Goal: Information Seeking & Learning: Learn about a topic

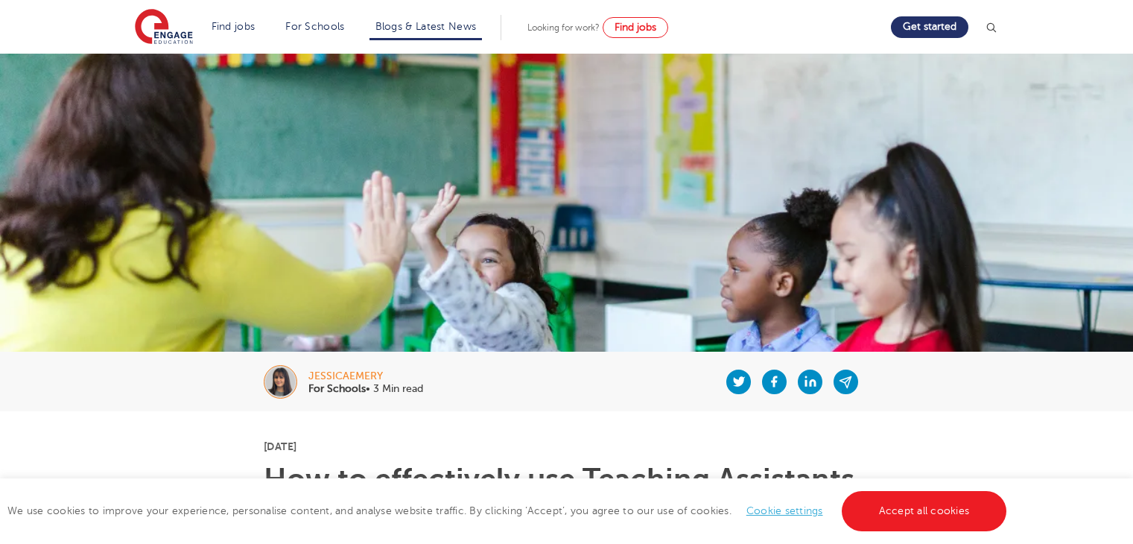
scroll to position [755, 0]
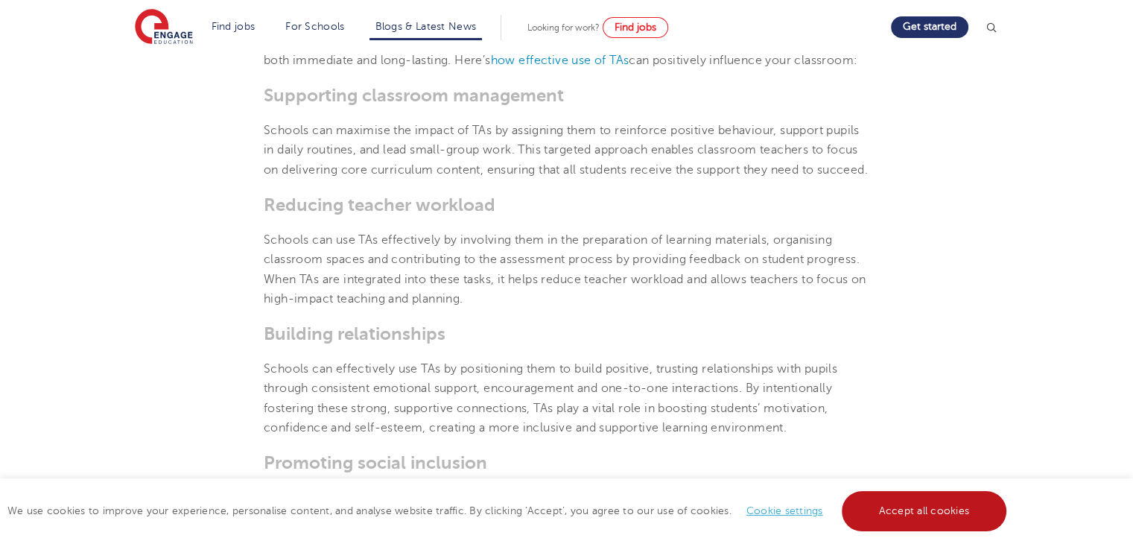
click at [958, 510] on link "Accept all cookies" at bounding box center [924, 511] width 165 height 40
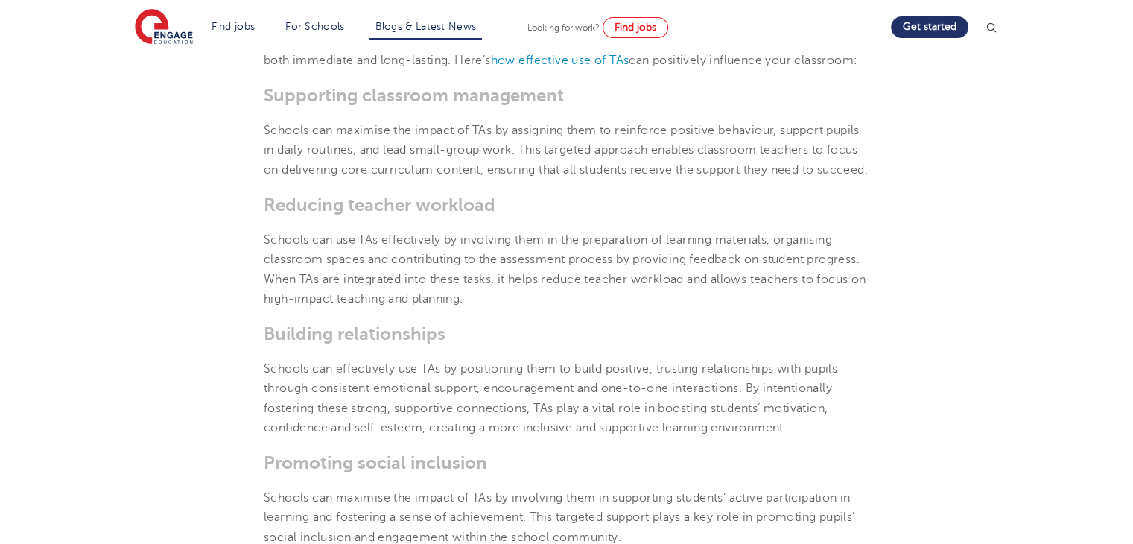
click at [992, 379] on section "[DATE] How to effectively use Teaching Assistants in the classroom Teaching Ass…" at bounding box center [567, 444] width 904 height 1574
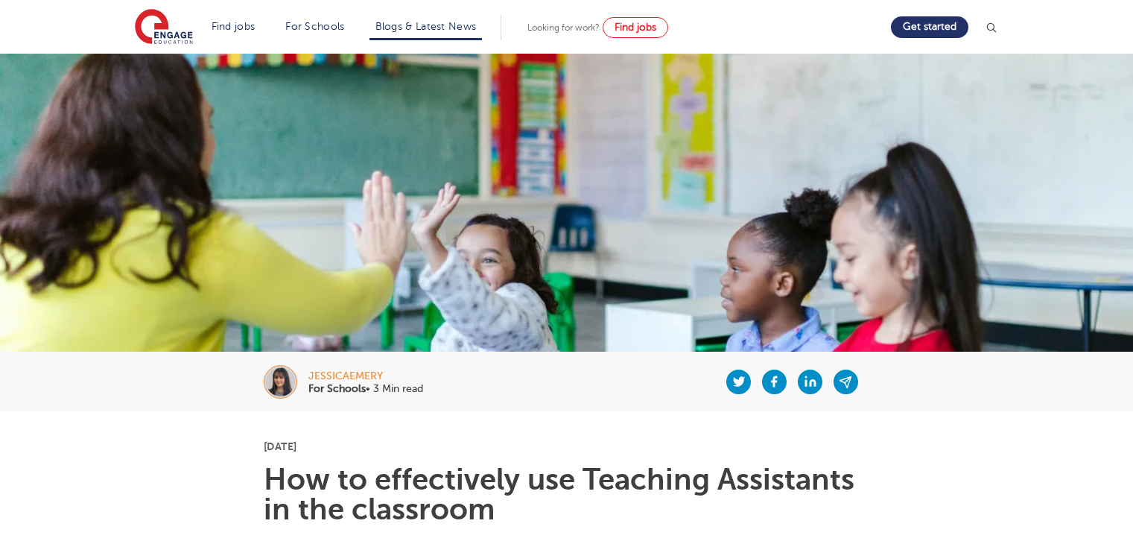
scroll to position [755, 0]
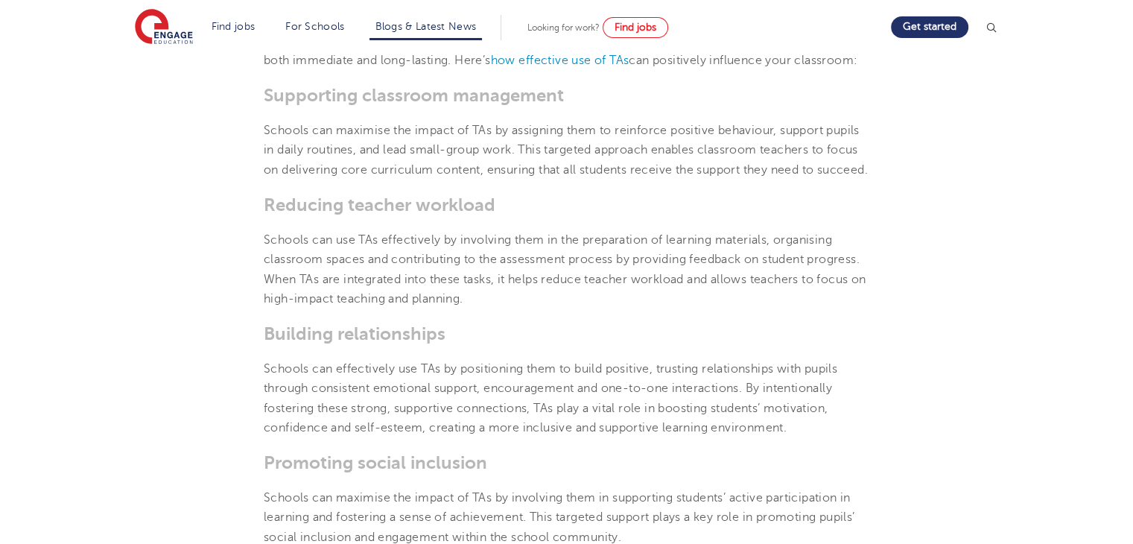
click at [948, 189] on section "[DATE] How to effectively use Teaching Assistants in the classroom Teaching Ass…" at bounding box center [567, 444] width 904 height 1574
click at [720, 174] on p "Schools can maximise the impact of TAs by assigning them to reinforce positive …" at bounding box center [567, 150] width 606 height 59
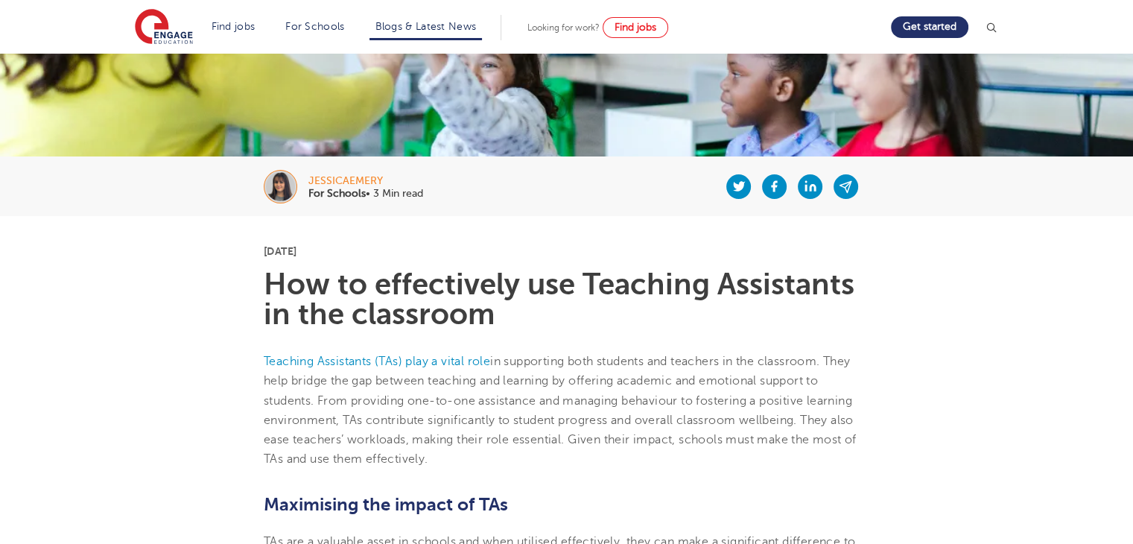
scroll to position [185, 0]
